Goal: Task Accomplishment & Management: Use online tool/utility

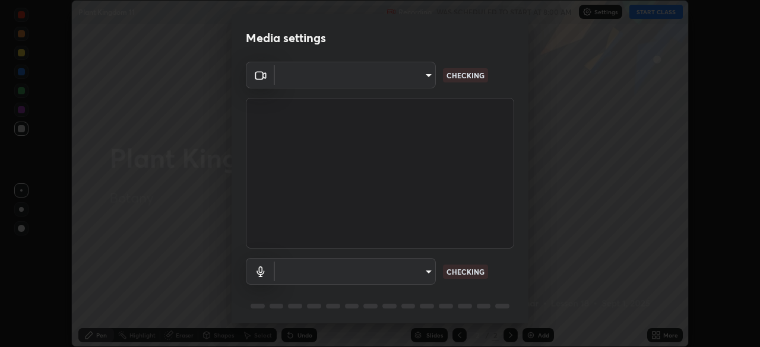
scroll to position [347, 760]
type input "be53a4907a42a79cf235aedf054a38369885e9733e272e39c89b2c863038f768"
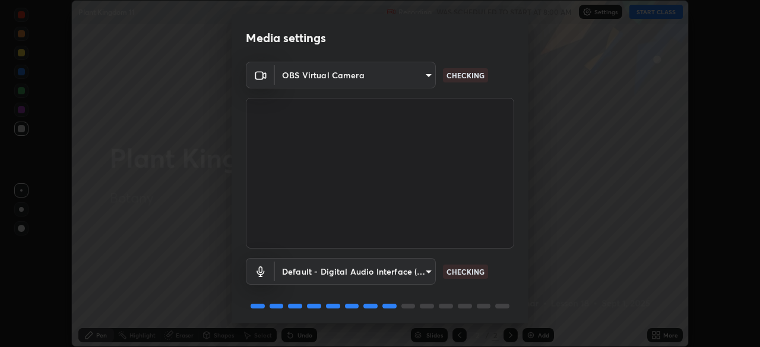
click at [415, 271] on body "Erase all Plant Kingdom 11 Recording WAS SCHEDULED TO START AT 8:00 AM Settings…" at bounding box center [380, 173] width 760 height 347
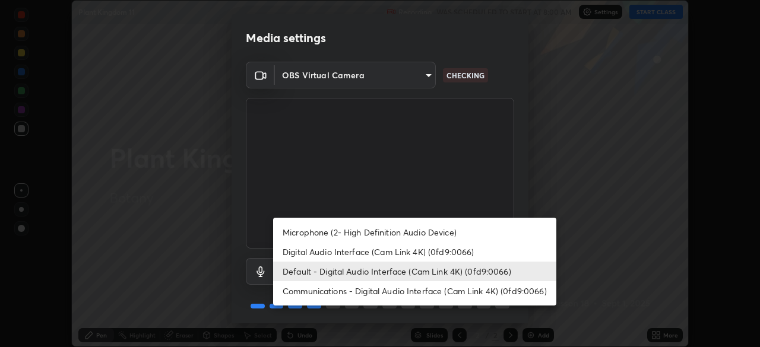
click at [441, 232] on li "Microphone (2- High Definition Audio Device)" at bounding box center [414, 233] width 283 height 20
type input "4aa6c17c4c59095239ea329d22086e40b99fea179fa3e2e59934311274ec7cea"
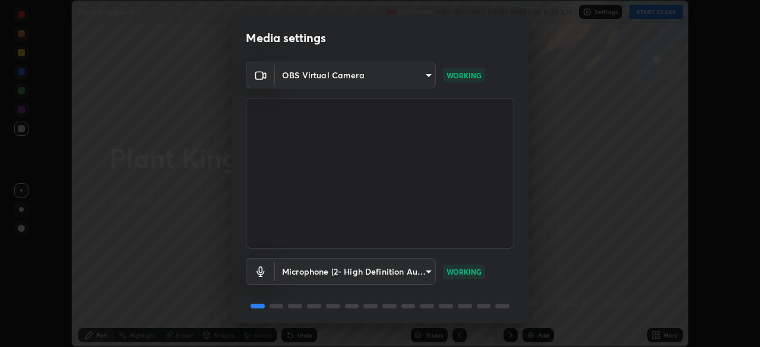
scroll to position [42, 0]
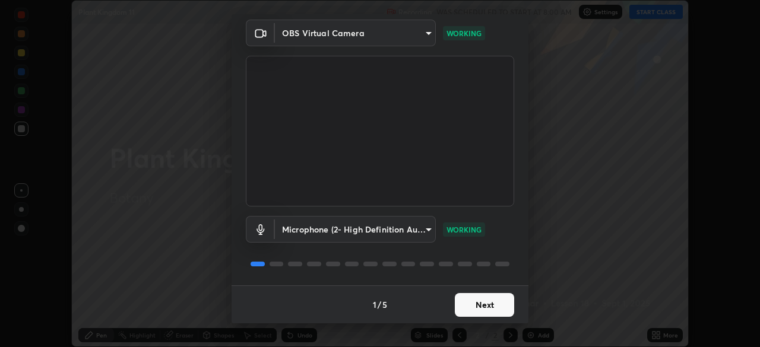
click at [476, 306] on button "Next" at bounding box center [484, 305] width 59 height 24
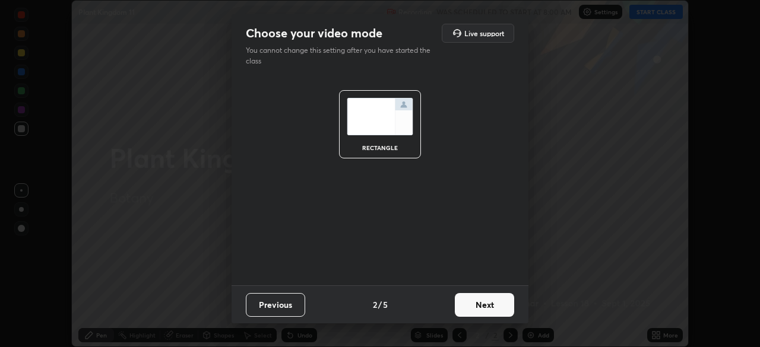
scroll to position [0, 0]
click at [483, 312] on button "Next" at bounding box center [484, 305] width 59 height 24
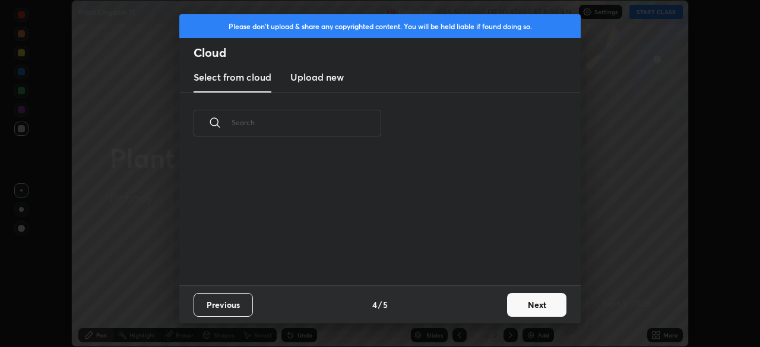
click at [495, 312] on div "Previous 4 / 5 Next" at bounding box center [379, 305] width 401 height 38
click at [499, 311] on div "Previous 4 / 5 Next" at bounding box center [379, 305] width 401 height 38
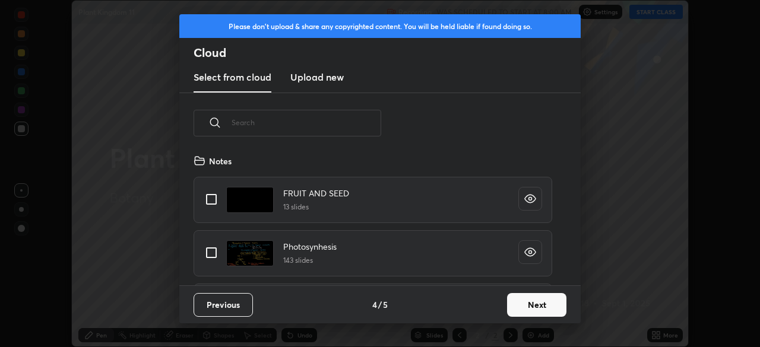
scroll to position [132, 381]
click at [532, 305] on button "Next" at bounding box center [536, 305] width 59 height 24
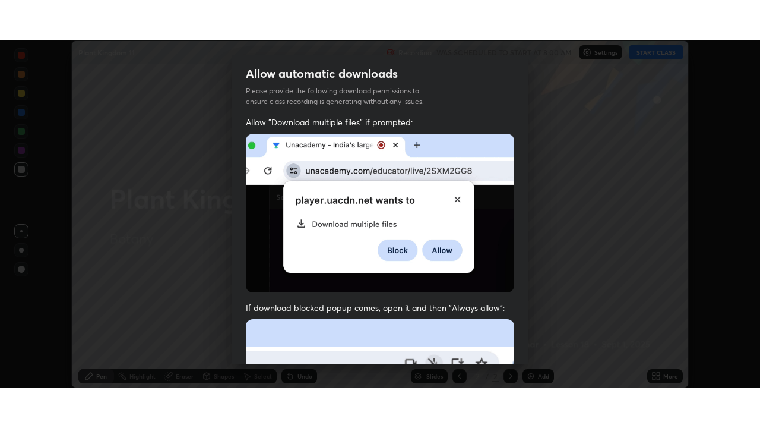
scroll to position [284, 0]
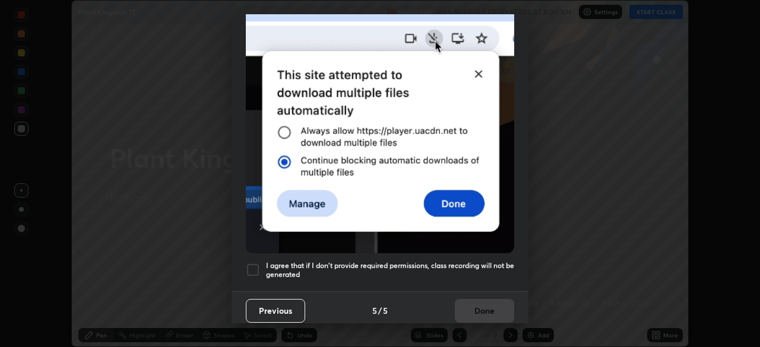
click at [472, 261] on h5 "I agree that if I don't provide required permissions, class recording will not …" at bounding box center [390, 270] width 248 height 18
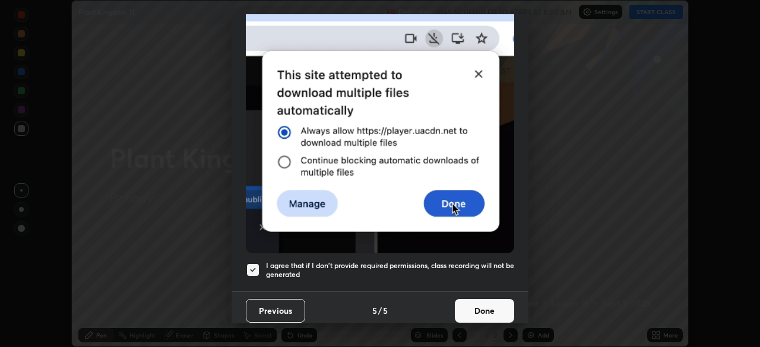
click at [486, 299] on button "Done" at bounding box center [484, 311] width 59 height 24
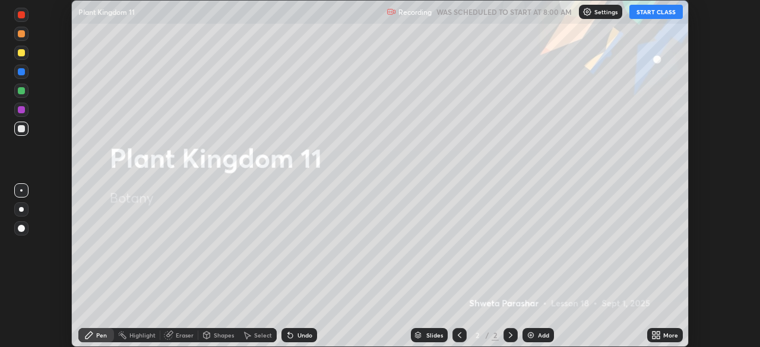
click at [648, 14] on button "START CLASS" at bounding box center [655, 12] width 53 height 14
click at [658, 333] on icon at bounding box center [658, 333] width 3 height 3
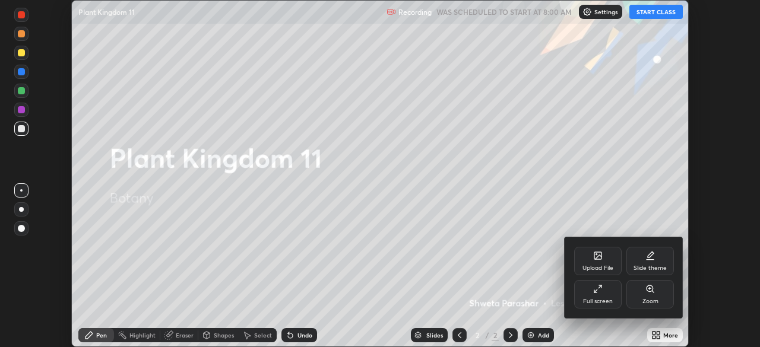
click at [607, 296] on div "Full screen" at bounding box center [598, 294] width 48 height 29
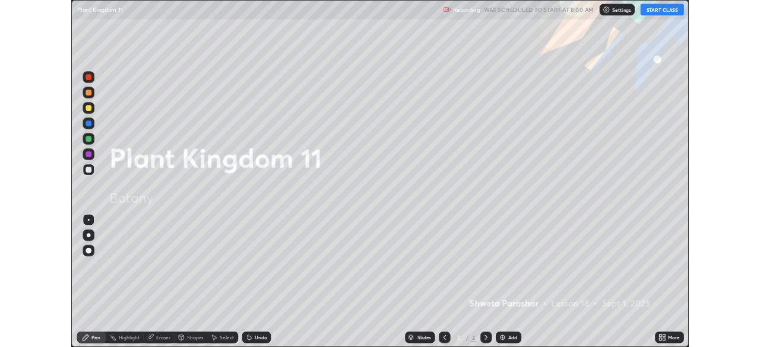
scroll to position [428, 760]
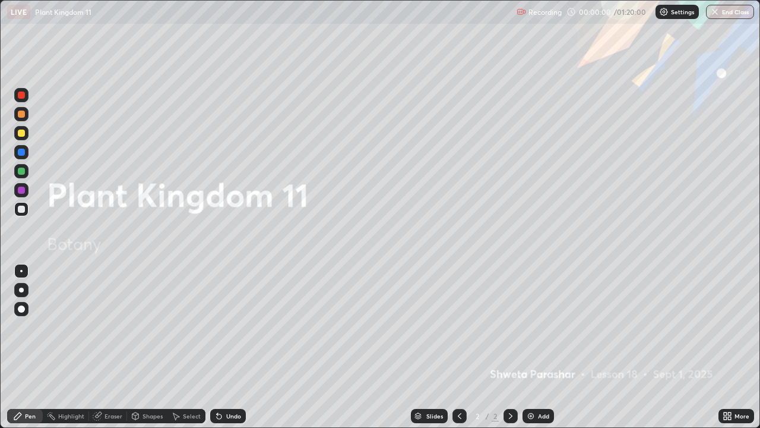
click at [544, 347] on div "Add" at bounding box center [538, 416] width 31 height 14
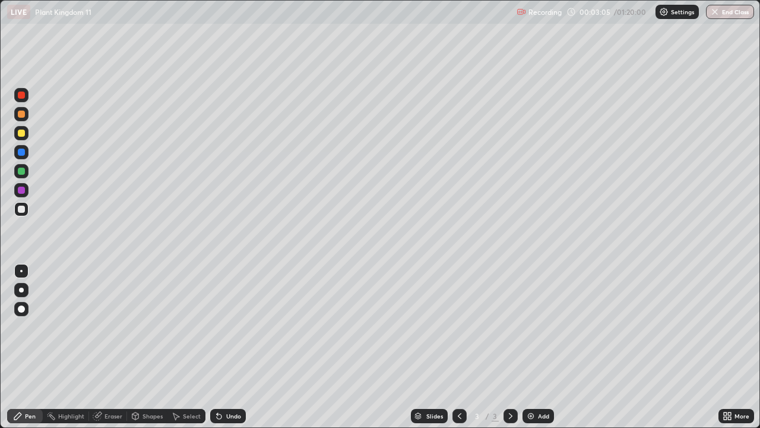
click at [732, 347] on div "More" at bounding box center [736, 416] width 36 height 14
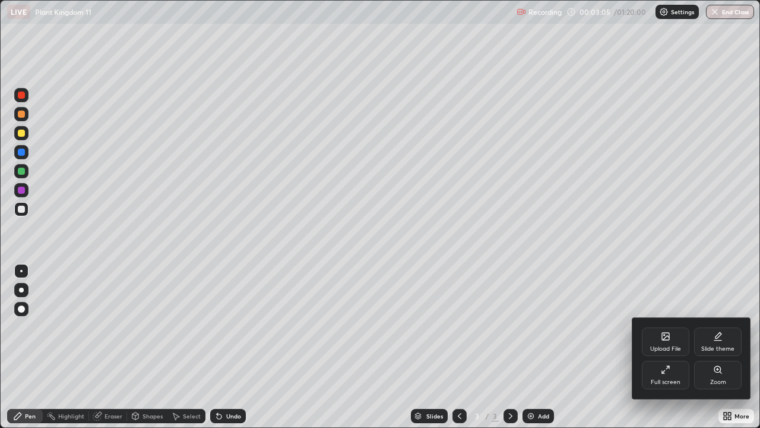
click at [673, 347] on div "Full screen" at bounding box center [666, 374] width 48 height 29
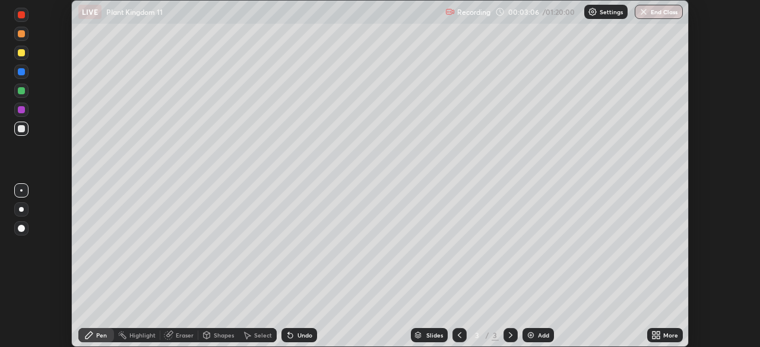
scroll to position [59031, 58618]
